Goal: Navigation & Orientation: Find specific page/section

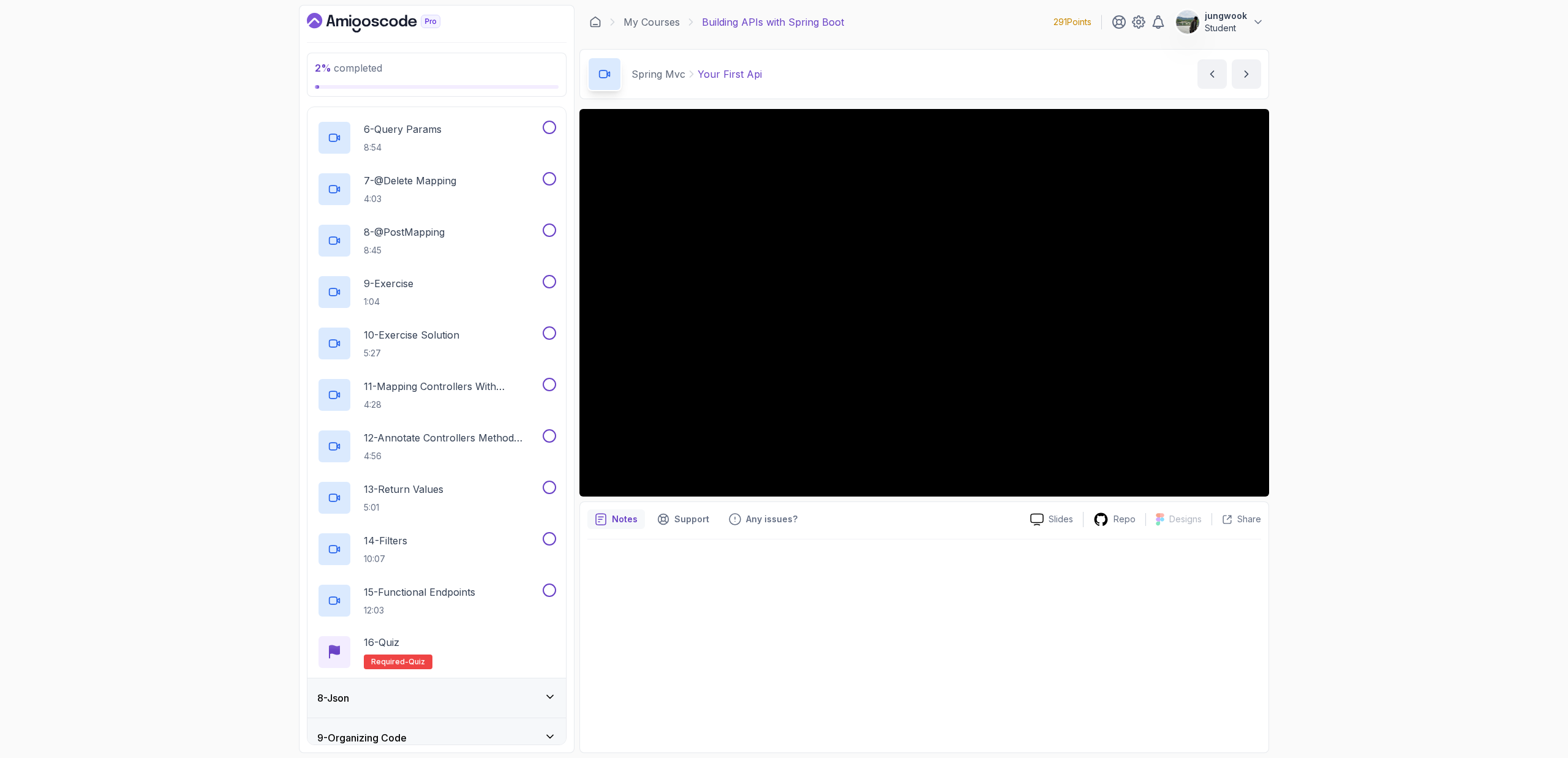
scroll to position [583, 0]
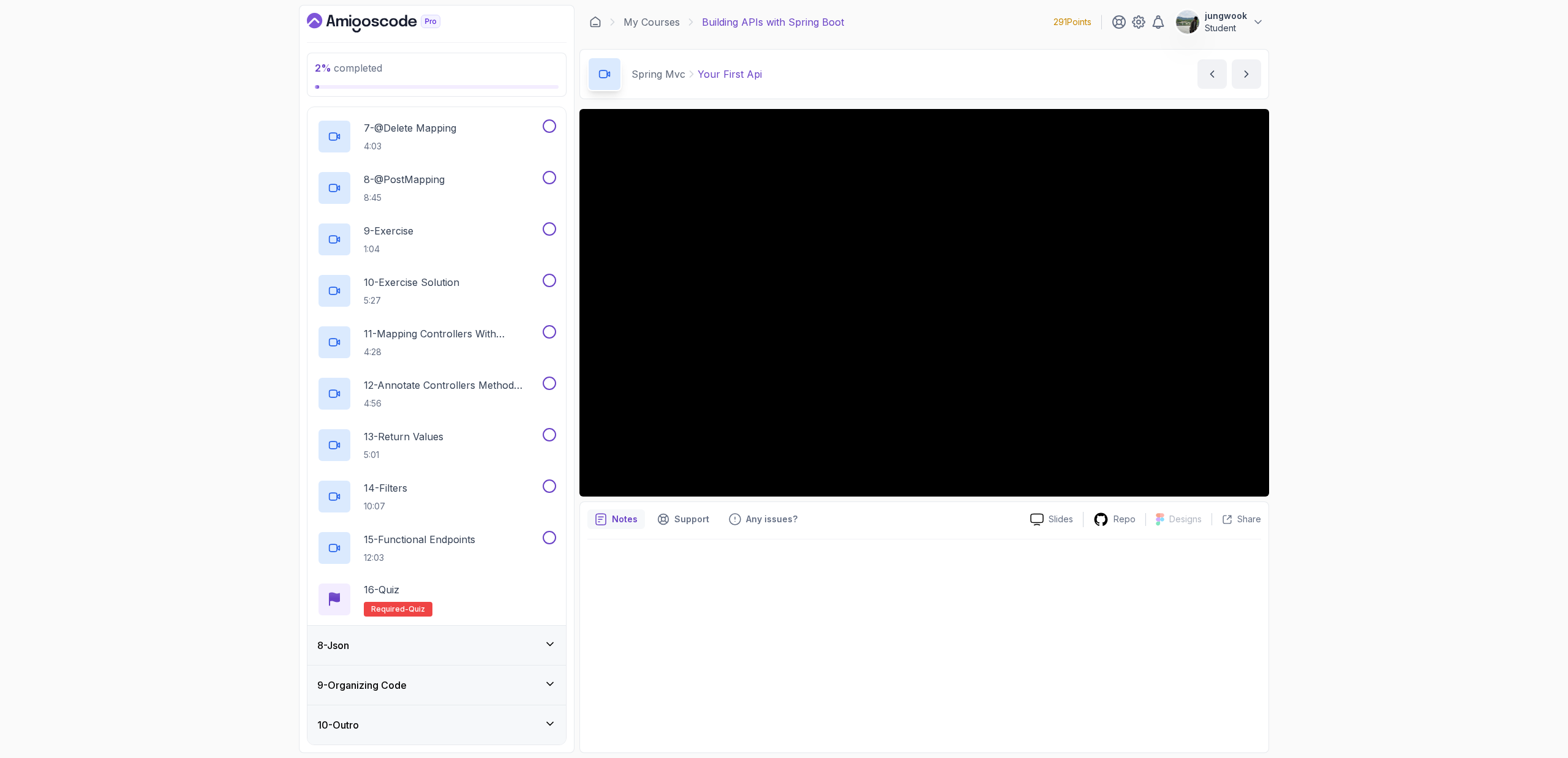
click at [411, 657] on div "8 - Json" at bounding box center [437, 645] width 258 height 39
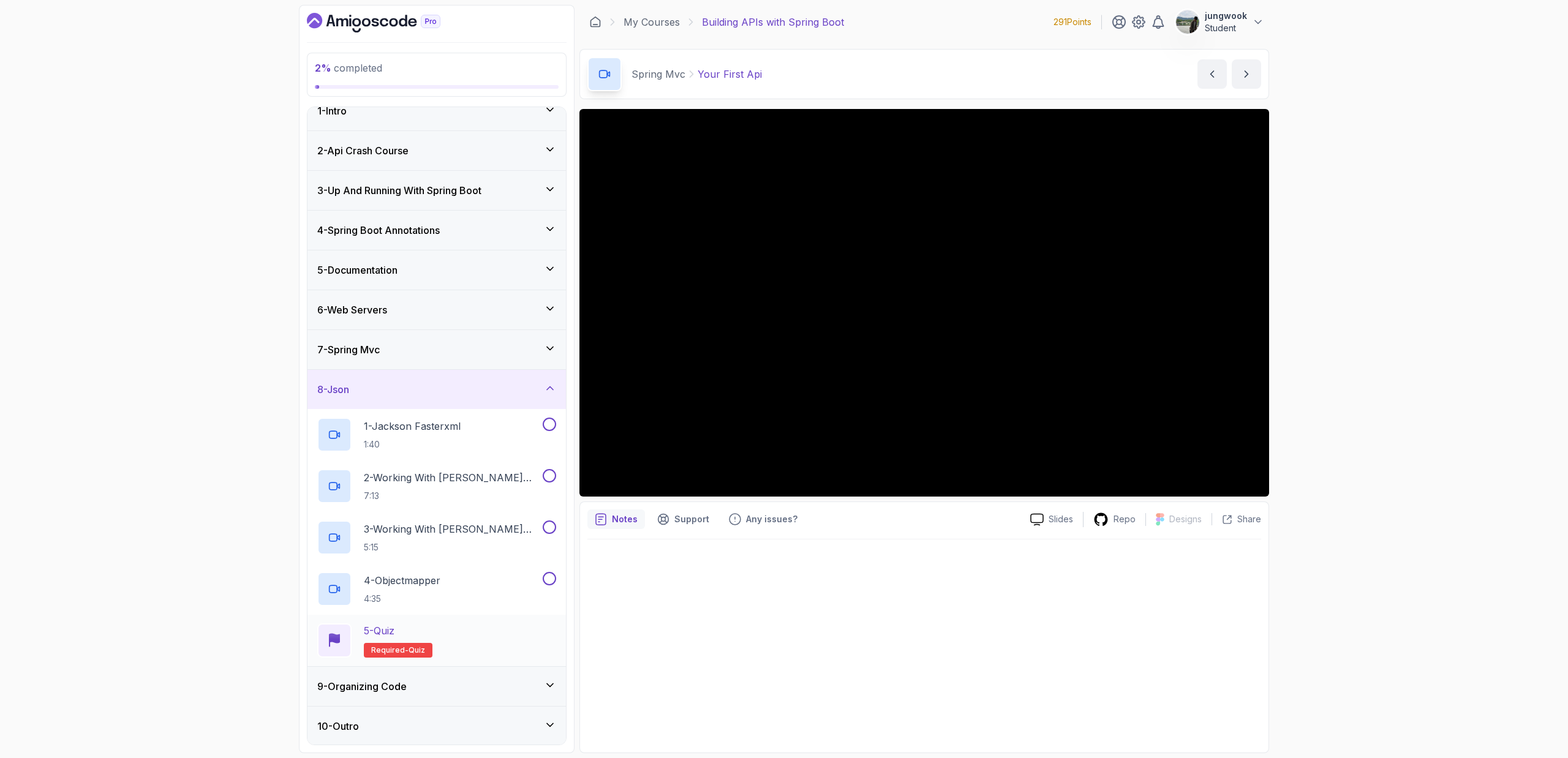
scroll to position [17, 0]
click at [420, 672] on div "9 - Organizing Code" at bounding box center [437, 685] width 258 height 39
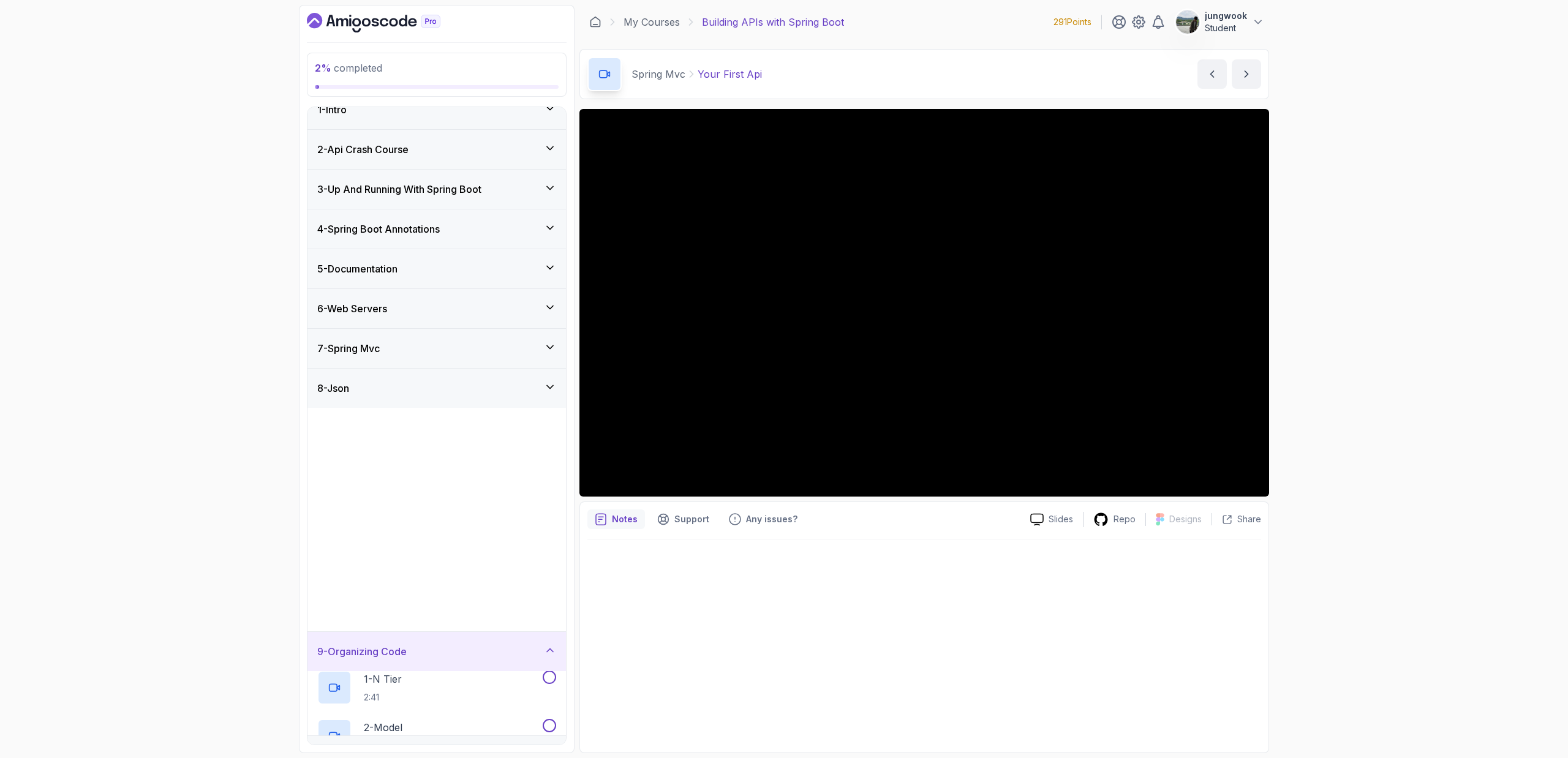
scroll to position [0, 0]
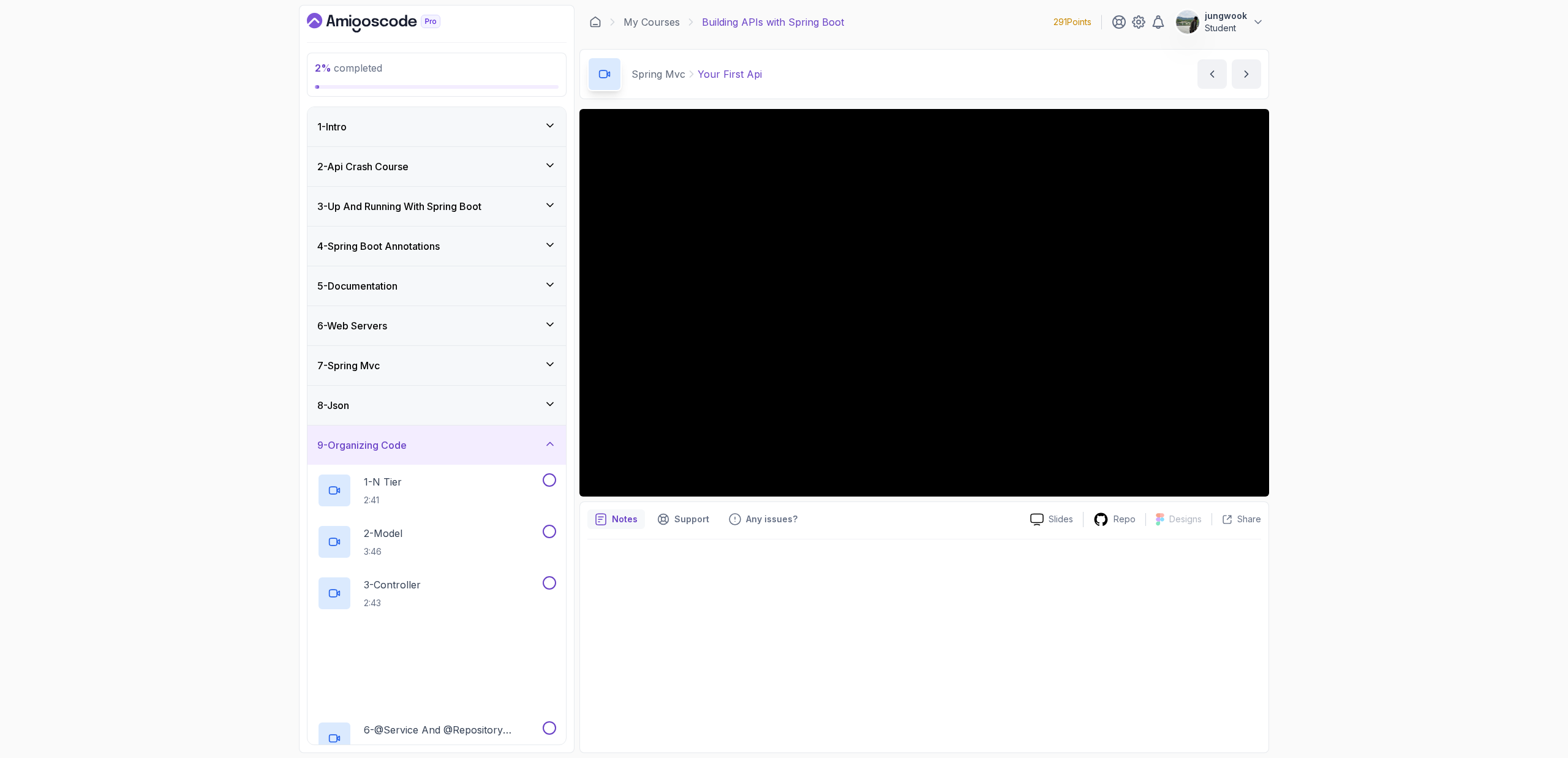
click at [446, 371] on div "7 - Spring Mvc" at bounding box center [437, 366] width 239 height 15
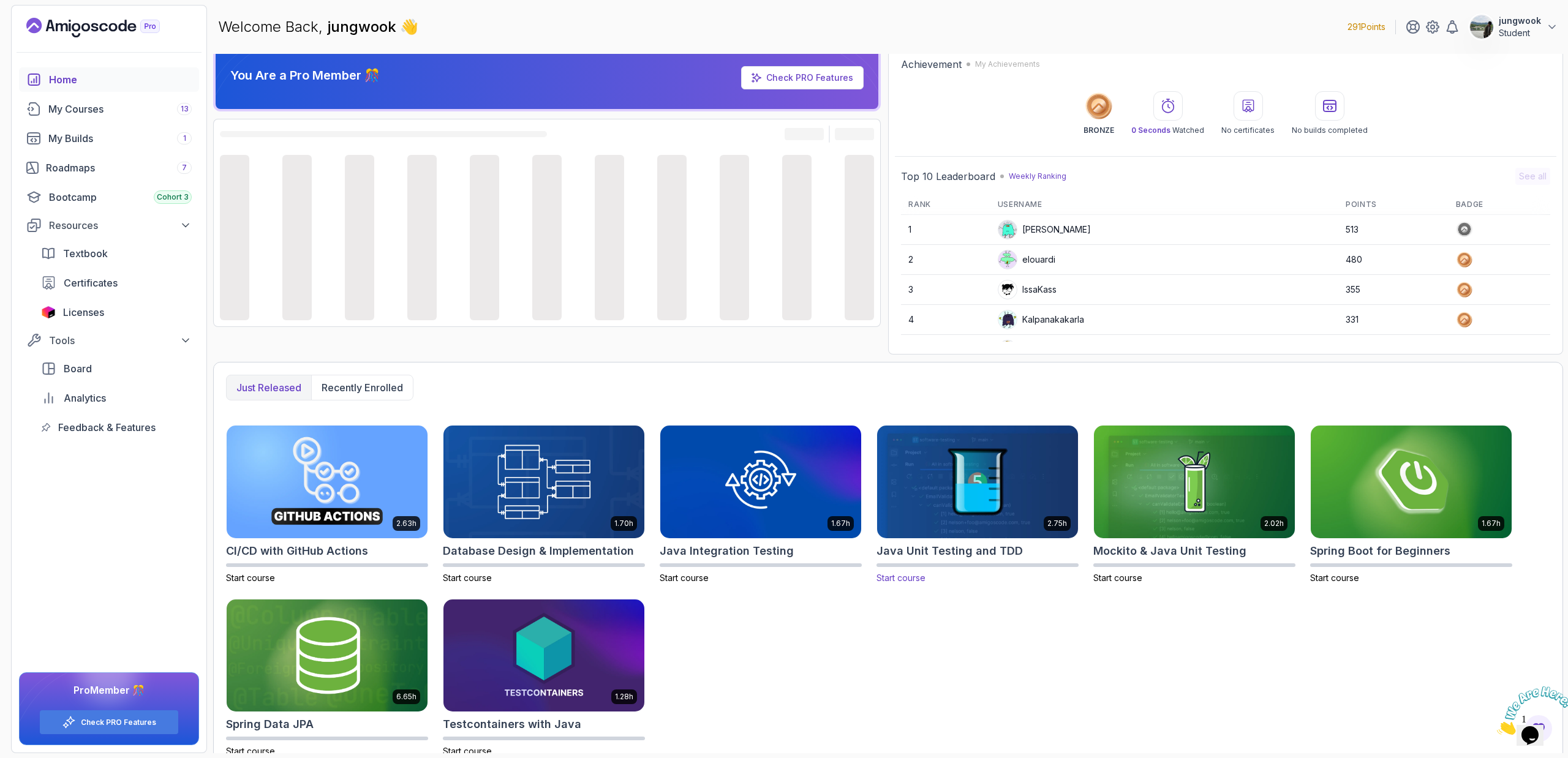
scroll to position [27, 0]
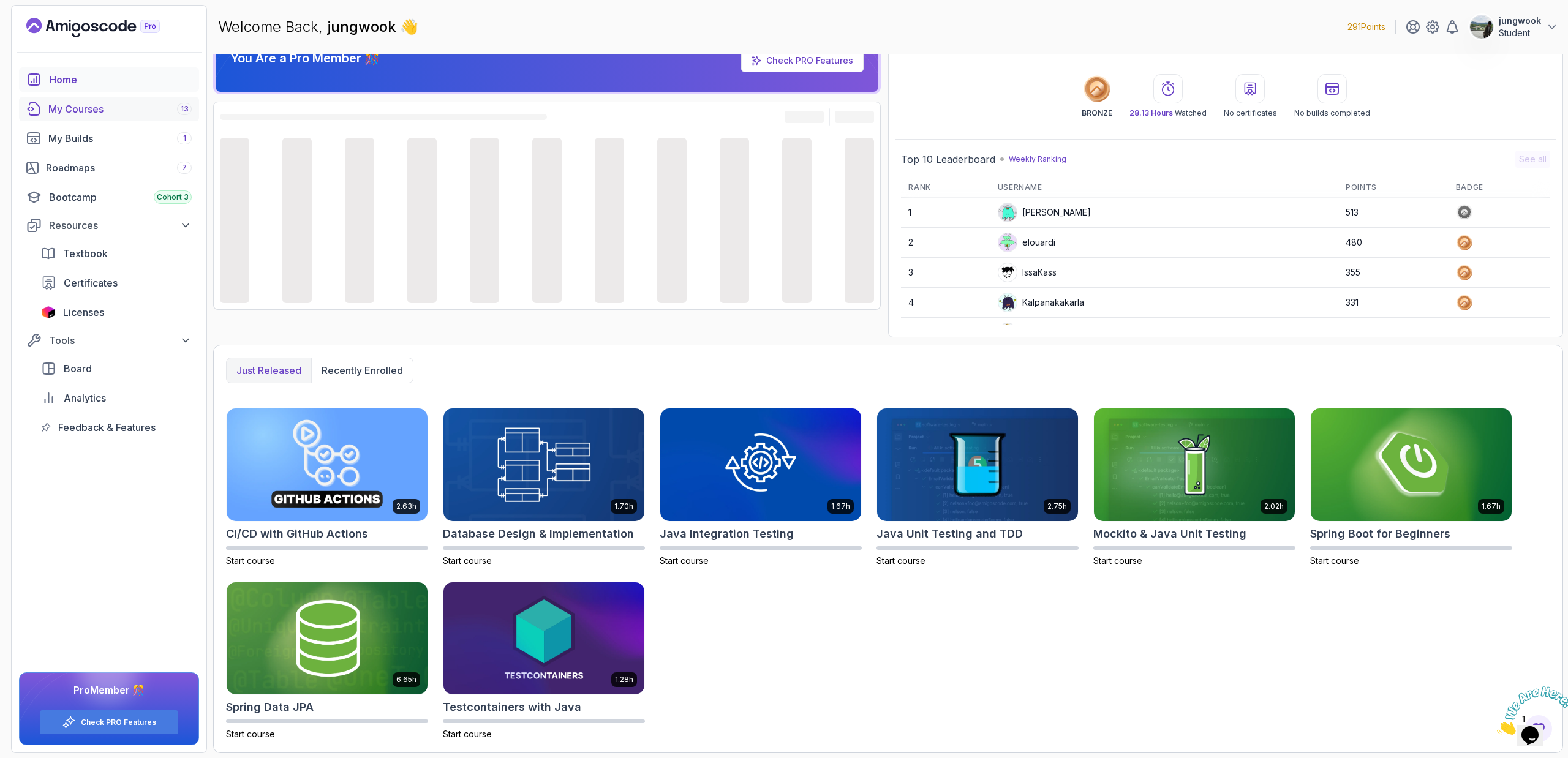
click at [120, 108] on div "My Courses 13" at bounding box center [120, 109] width 143 height 15
